Goal: Information Seeking & Learning: Find specific fact

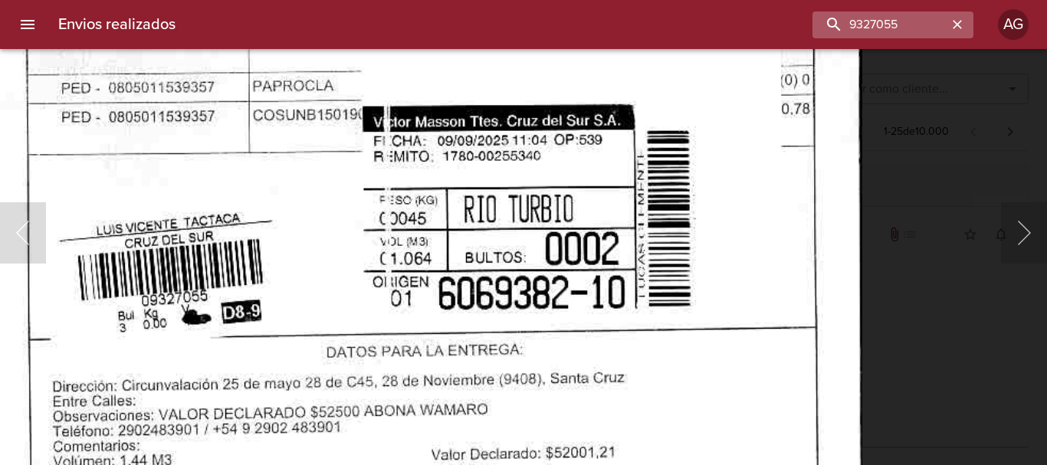
scroll to position [153, 0]
click at [948, 28] on button "button" at bounding box center [957, 25] width 20 height 20
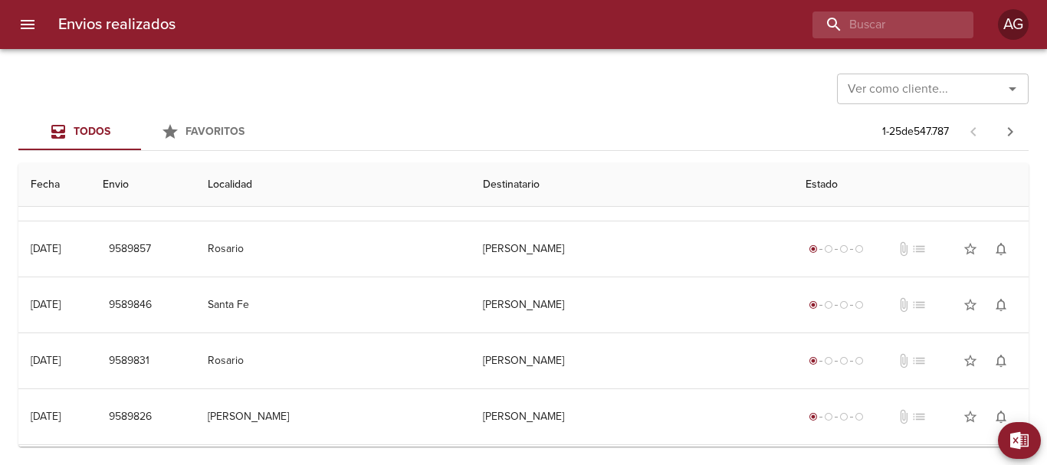
scroll to position [0, 0]
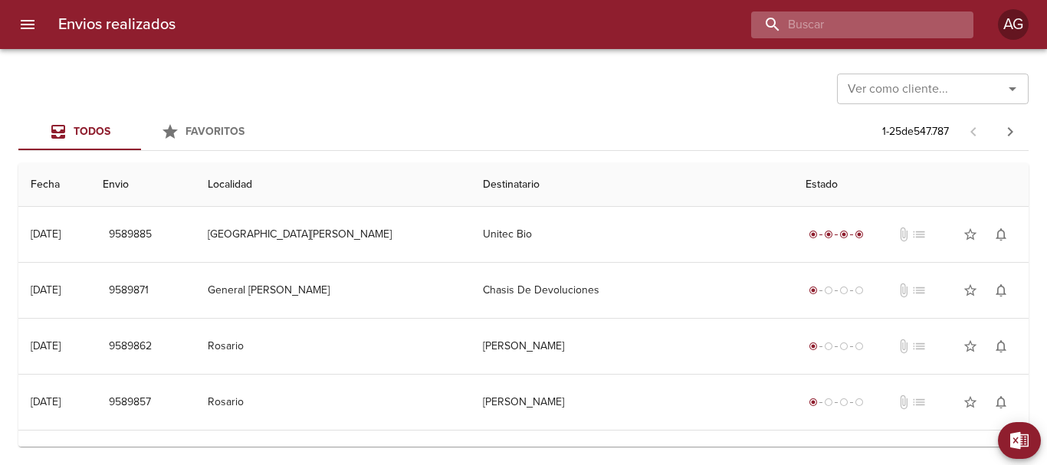
click at [899, 17] on input "buscar" at bounding box center [849, 24] width 196 height 27
type input "cintia [PERSON_NAME]"
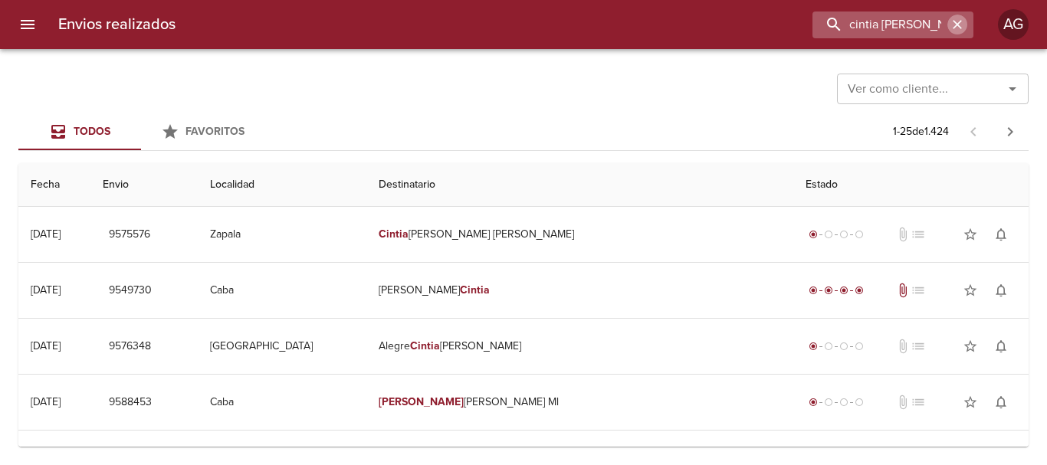
click at [954, 18] on icon "button" at bounding box center [956, 24] width 15 height 15
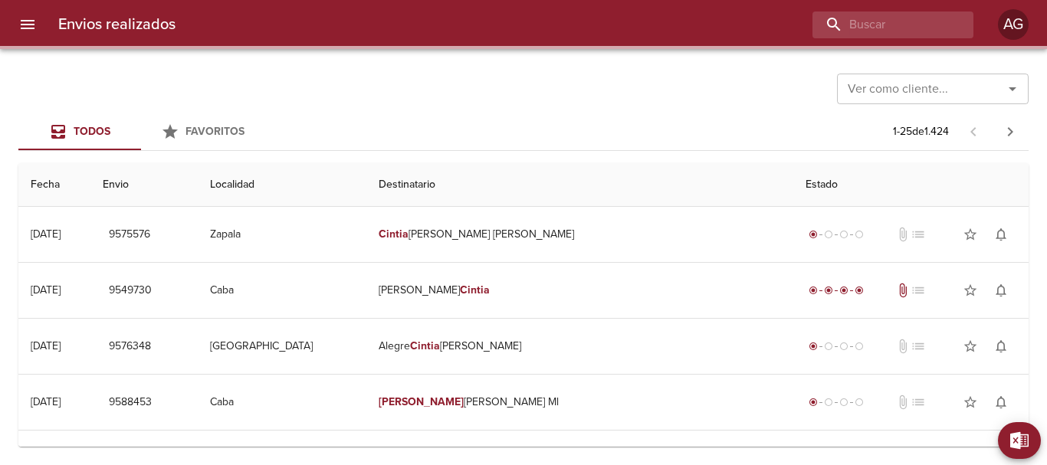
drag, startPoint x: 634, startPoint y: 118, endPoint x: 635, endPoint y: 110, distance: 7.8
click at [634, 111] on div "Ver como cliente... Ver como cliente... Todos Favoritos 1 - 25 de 1.424 Fecha E…" at bounding box center [523, 257] width 1047 height 416
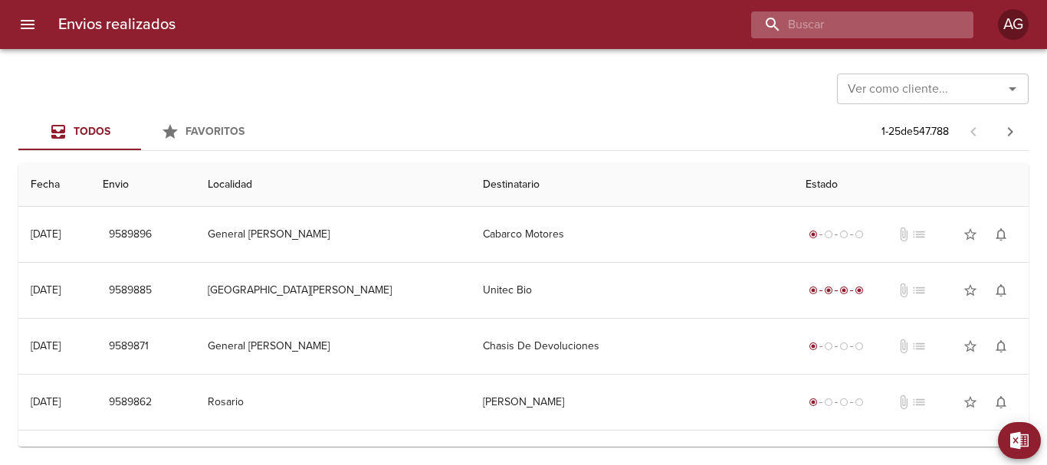
click at [869, 24] on input "buscar" at bounding box center [849, 24] width 196 height 27
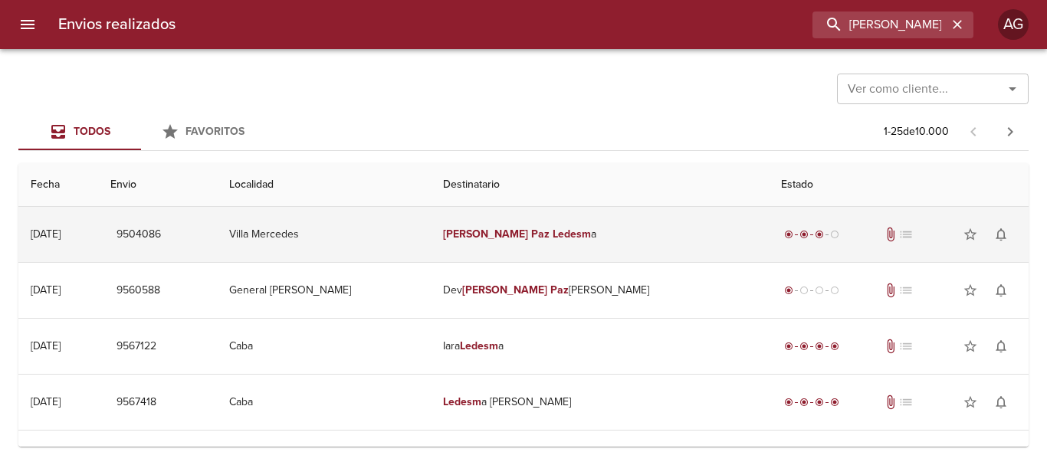
click at [639, 228] on td "[PERSON_NAME] a" at bounding box center [600, 234] width 338 height 55
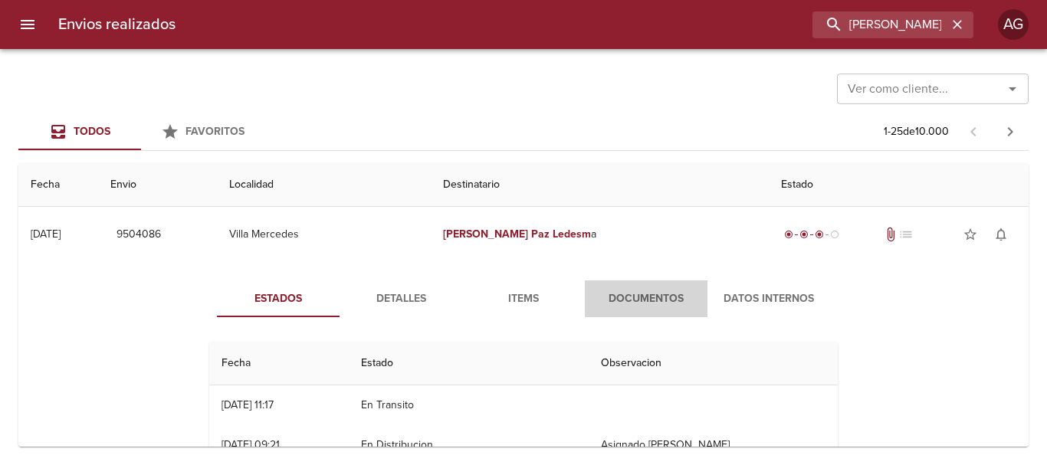
click at [615, 303] on span "Documentos" at bounding box center [646, 299] width 104 height 19
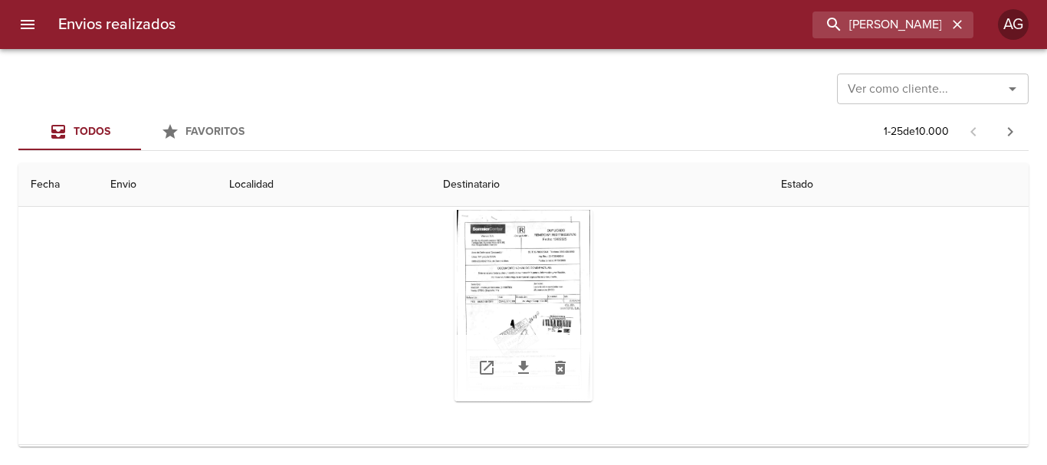
scroll to position [153, 0]
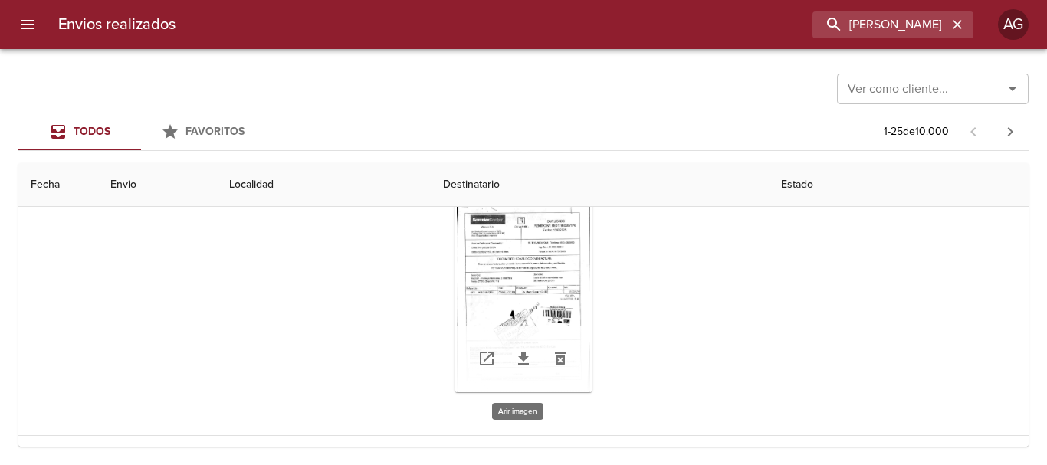
click at [539, 283] on div "Tabla de envíos del cliente" at bounding box center [523, 297] width 138 height 192
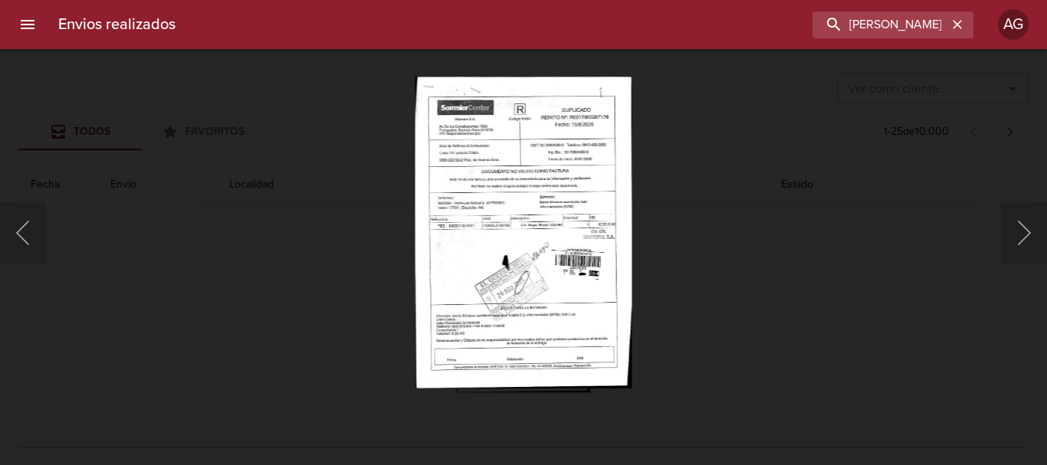
click at [765, 349] on div "Lightbox" at bounding box center [523, 232] width 1047 height 465
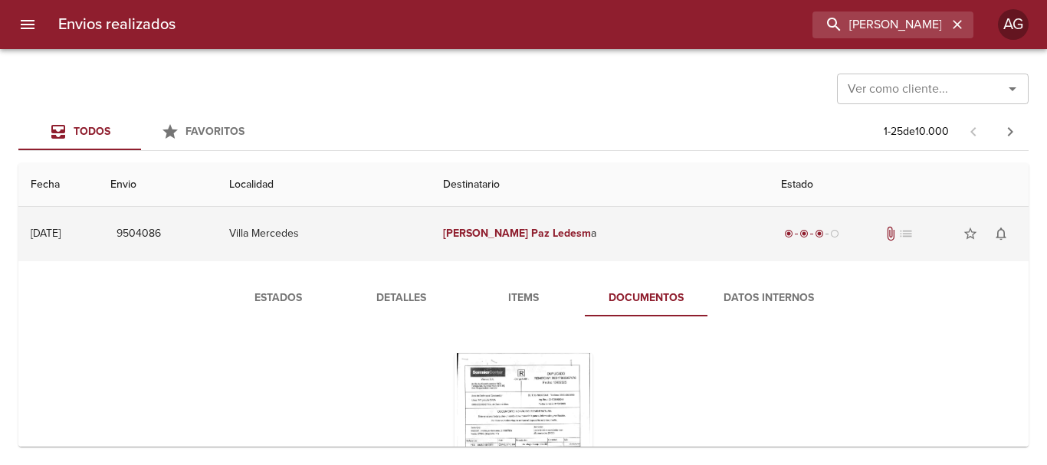
scroll to position [0, 0]
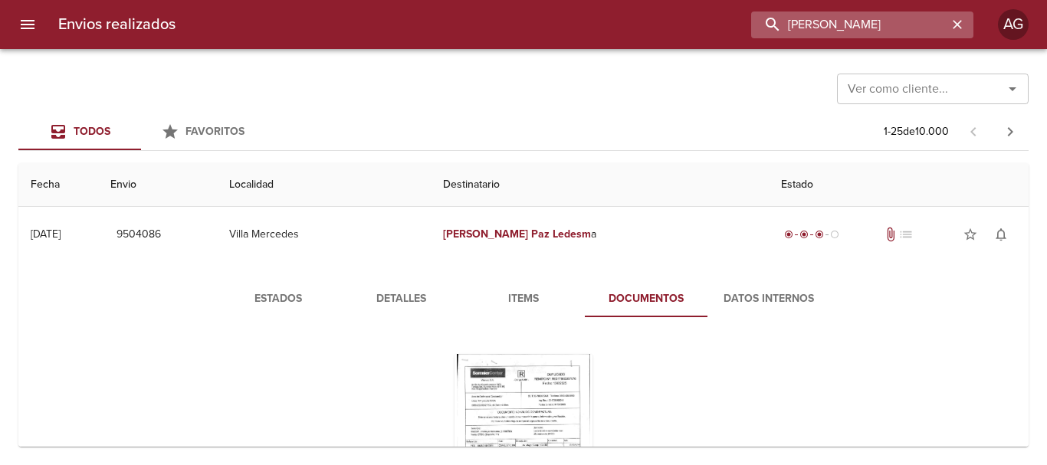
click at [909, 32] on input "[PERSON_NAME]" at bounding box center [849, 24] width 196 height 27
click at [925, 17] on input "9504086" at bounding box center [849, 24] width 196 height 27
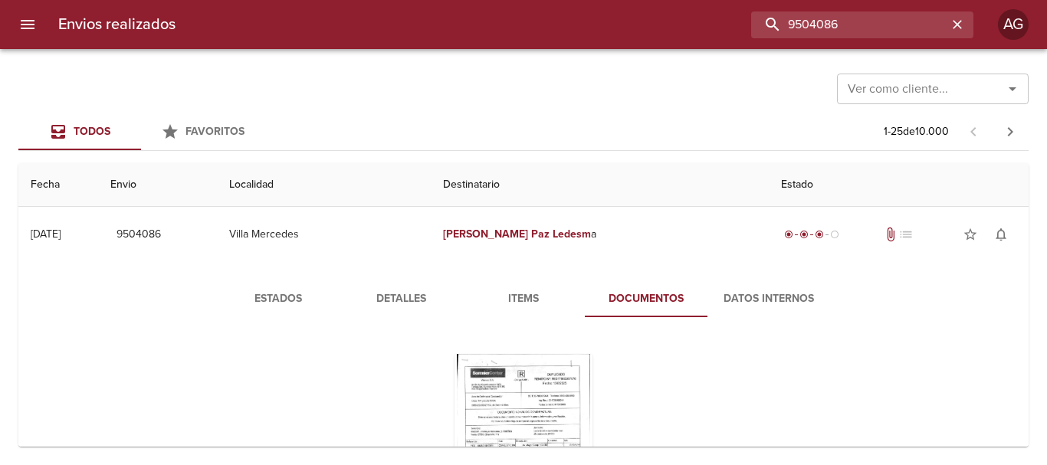
type input "9504086"
click at [953, 28] on icon "button" at bounding box center [956, 24] width 9 height 9
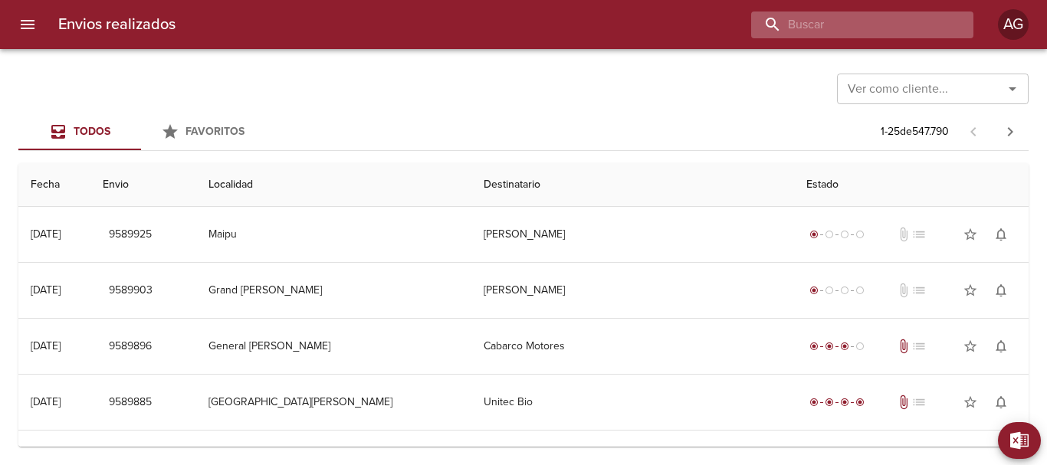
click at [857, 32] on input "buscar" at bounding box center [849, 24] width 196 height 27
paste input "[PERSON_NAME] [PERSON_NAME]"
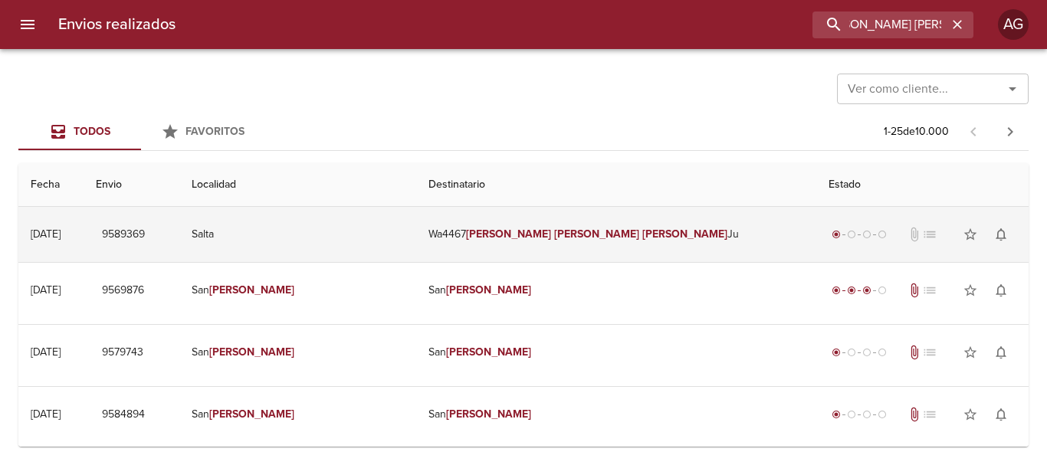
click at [642, 239] on em "[PERSON_NAME]" at bounding box center [684, 234] width 85 height 13
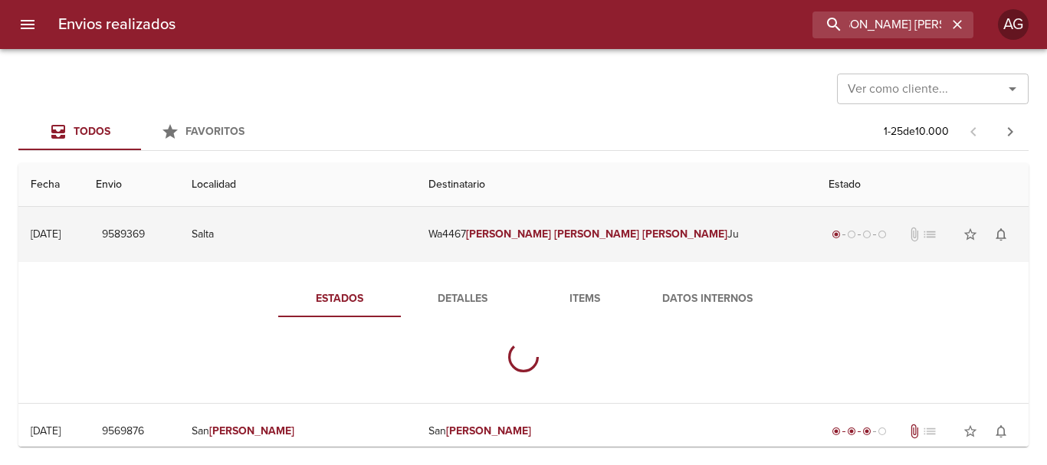
scroll to position [0, 0]
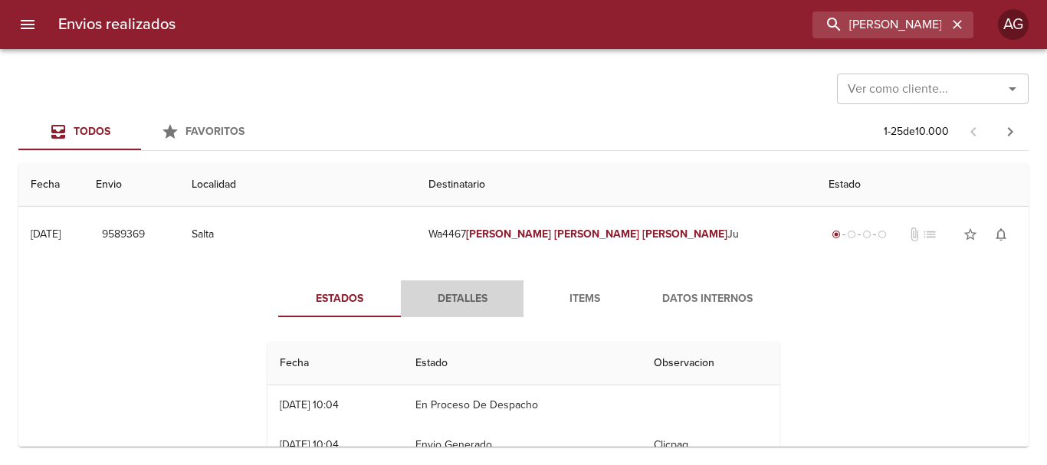
click at [463, 306] on span "Detalles" at bounding box center [462, 299] width 104 height 19
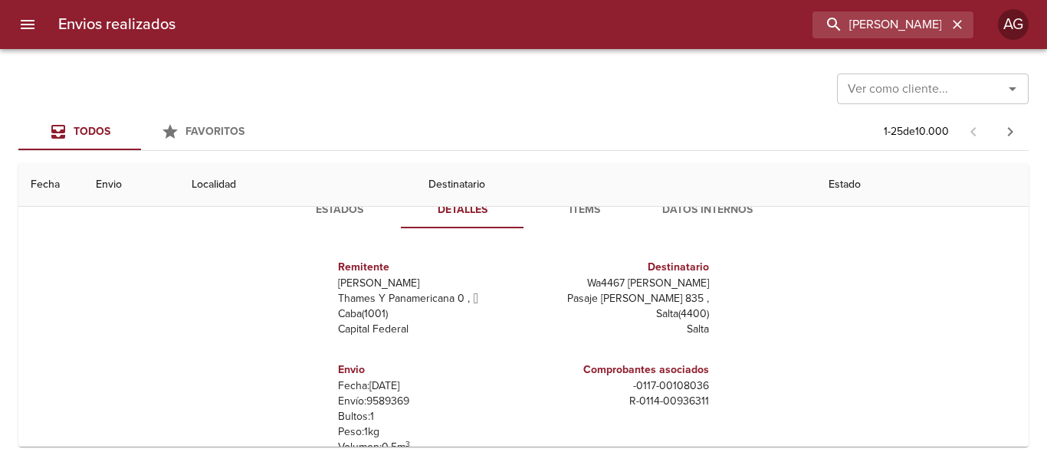
scroll to position [153, 0]
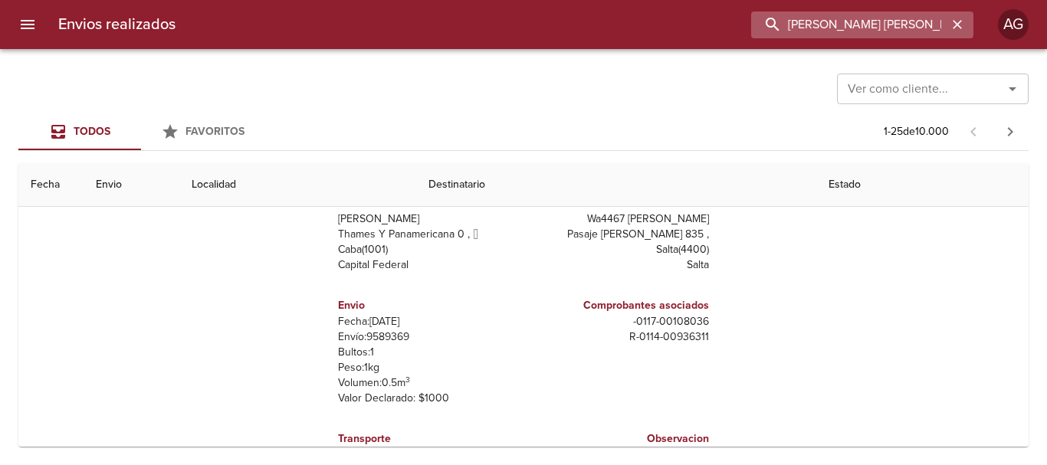
click at [916, 32] on input "[PERSON_NAME] [PERSON_NAME]" at bounding box center [849, 24] width 196 height 27
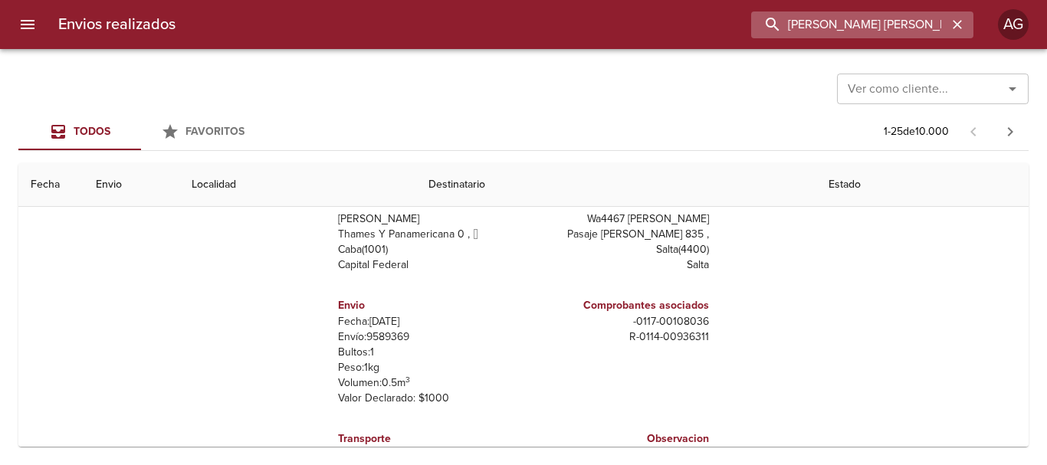
paste input "[PERSON_NAME] ML"
type input "[PERSON_NAME] ML"
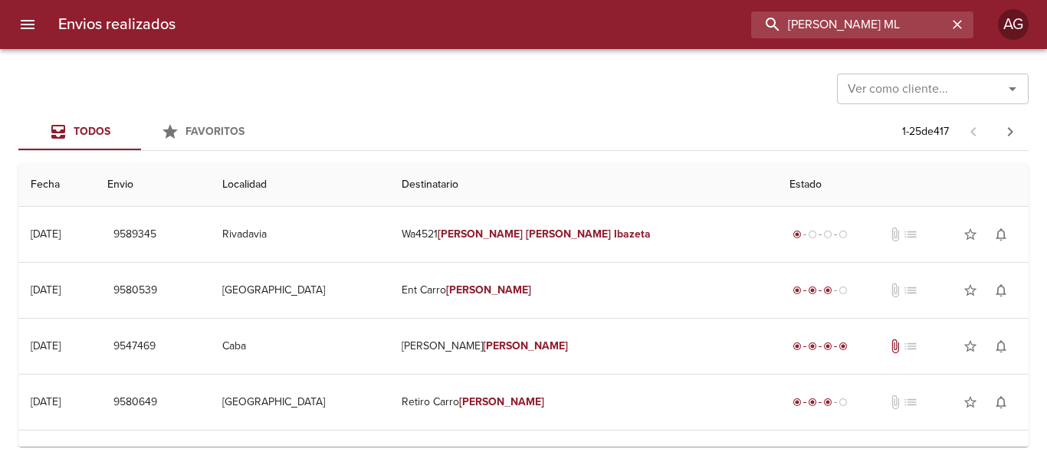
scroll to position [0, 0]
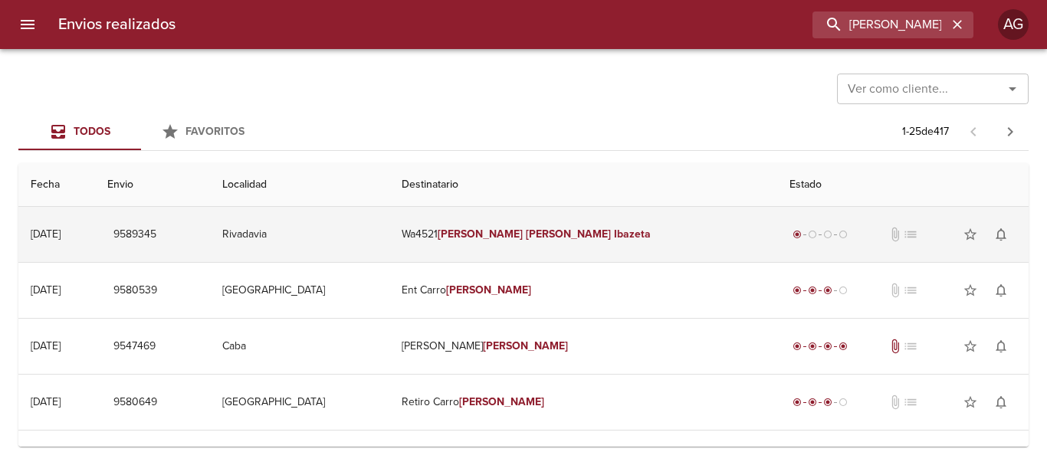
click at [614, 237] on em "Ibazeta" at bounding box center [632, 234] width 37 height 13
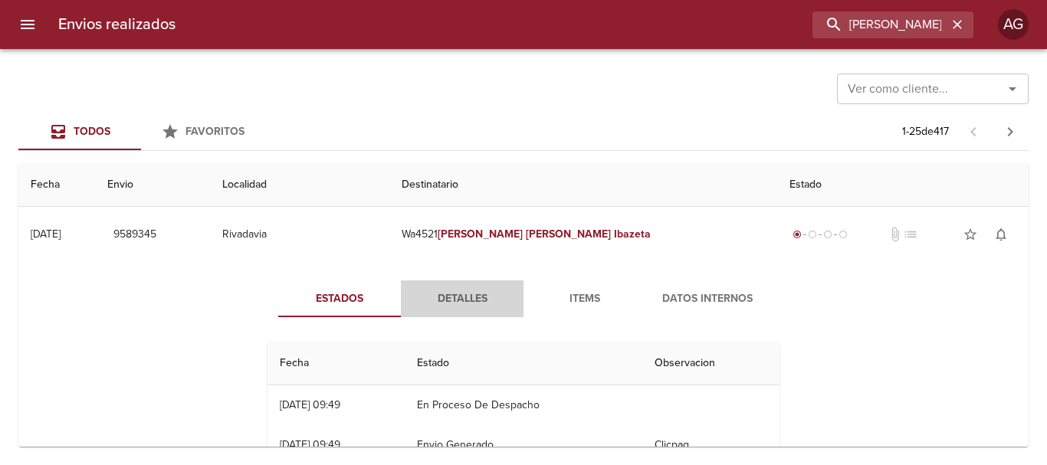
click at [484, 300] on span "Detalles" at bounding box center [462, 299] width 104 height 19
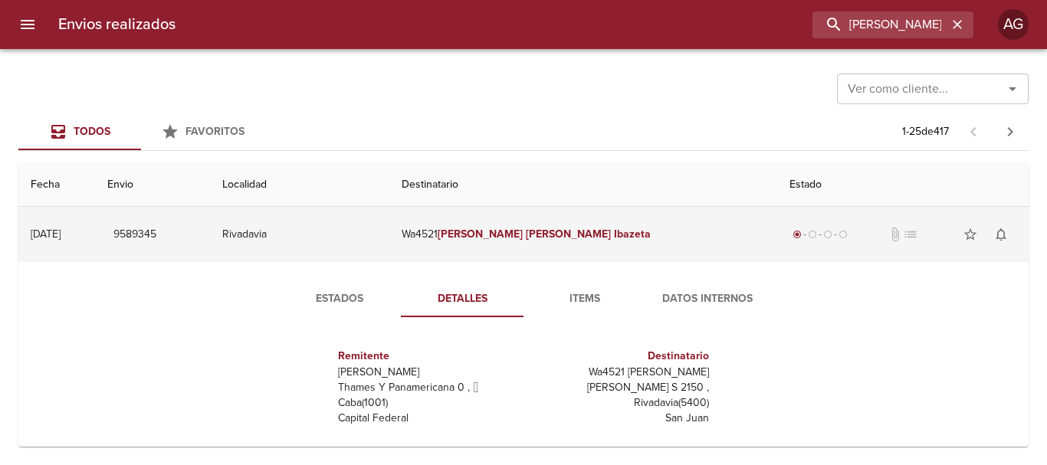
click at [541, 241] on td "Wa4521 [PERSON_NAME]" at bounding box center [583, 234] width 388 height 55
